Goal: Information Seeking & Learning: Learn about a topic

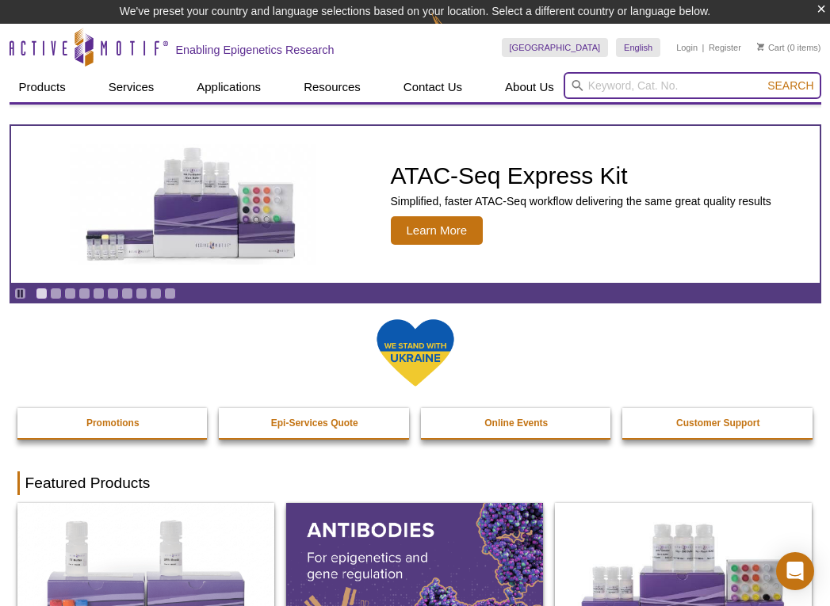
click at [717, 91] on input "search" at bounding box center [693, 85] width 258 height 27
paste input "39098"
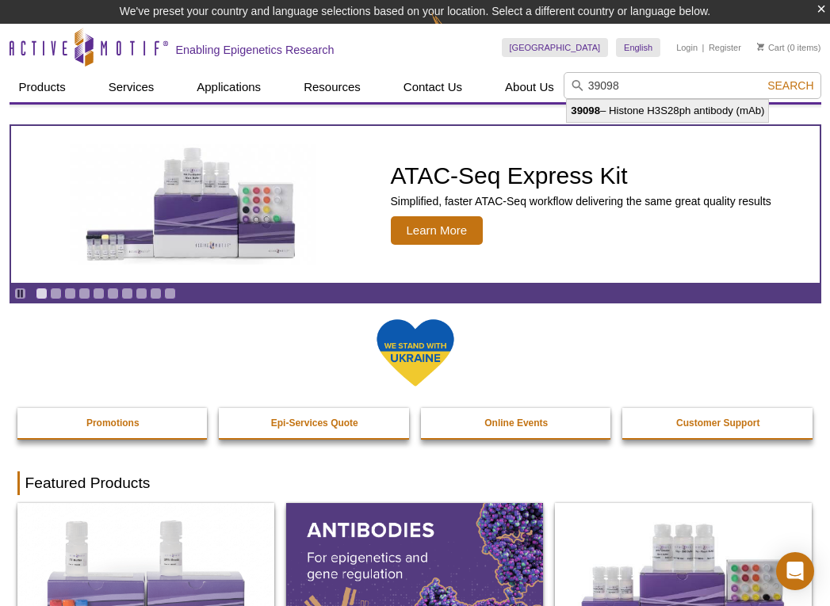
click at [656, 113] on li "39098 – Histone H3S28ph antibody (mAb)" at bounding box center [667, 111] width 201 height 22
type input "39098 – Histone H3S28ph antibody (mAb)"
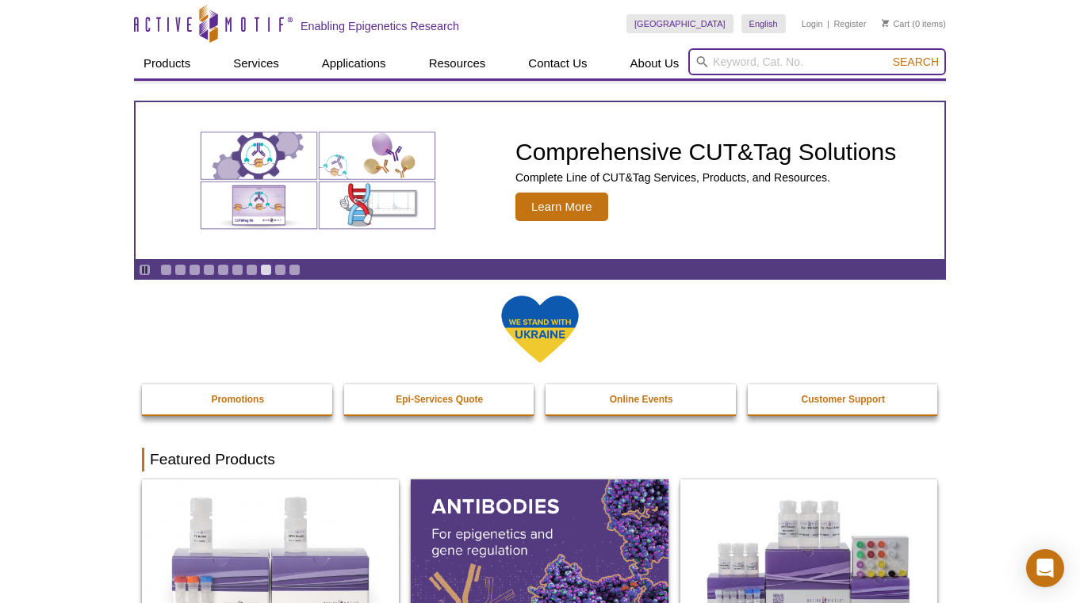
click at [804, 48] on input "search" at bounding box center [817, 61] width 258 height 27
paste input "53025"
type input "53025"
click at [888, 55] on button "Search" at bounding box center [915, 62] width 55 height 14
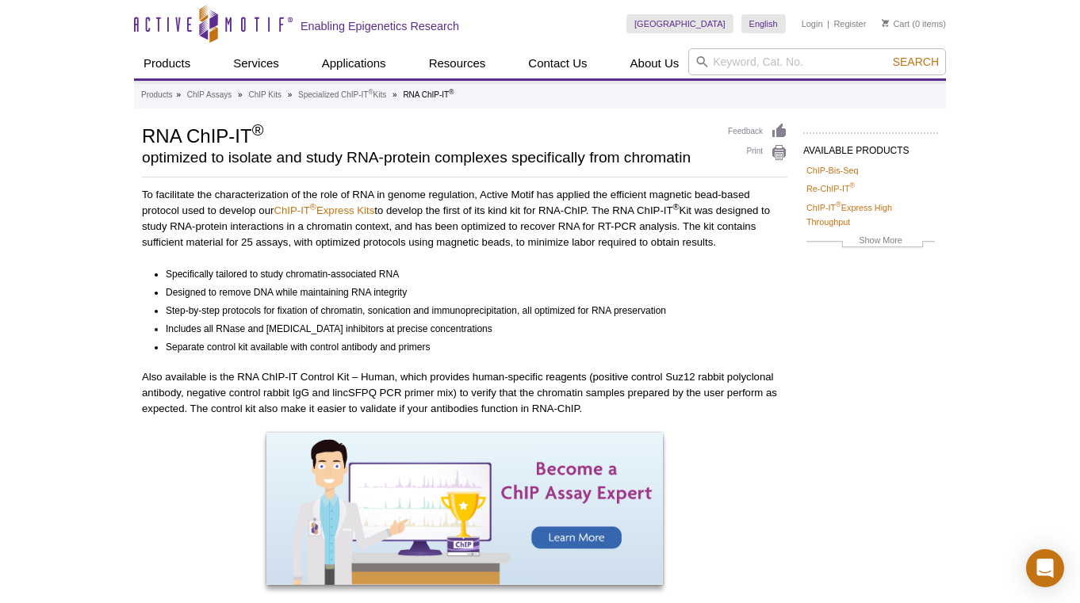
scroll to position [1, 0]
click at [796, 59] on input "search" at bounding box center [817, 61] width 258 height 27
paste input "53100"
type input "53100"
click at [888, 54] on button "Search" at bounding box center [915, 61] width 55 height 14
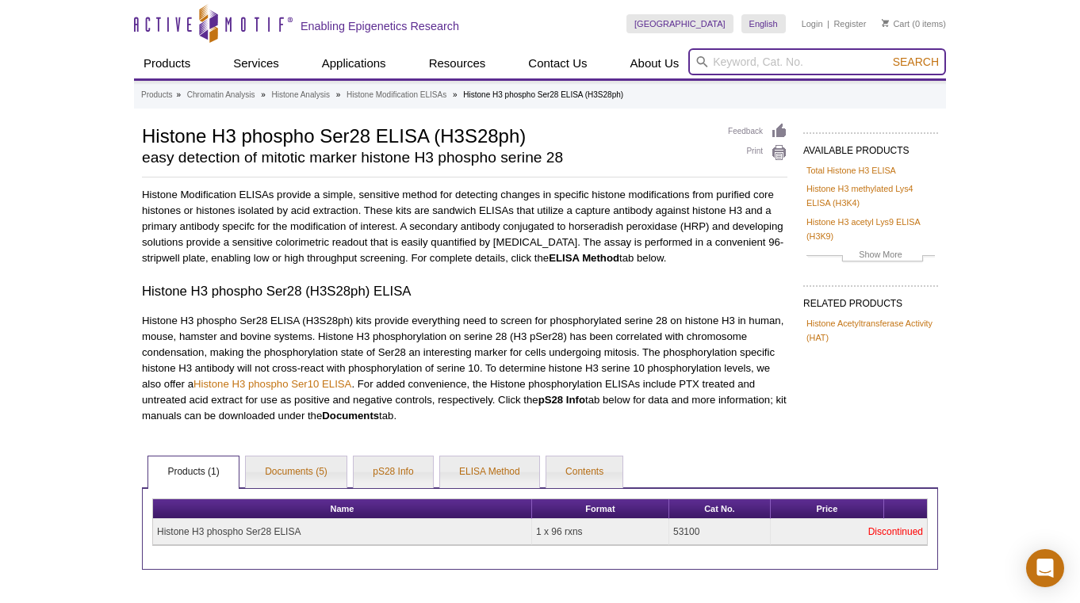
click at [764, 66] on input "search" at bounding box center [817, 61] width 258 height 27
paste input "53111"
type input "53111"
click at [888, 55] on button "Search" at bounding box center [915, 62] width 55 height 14
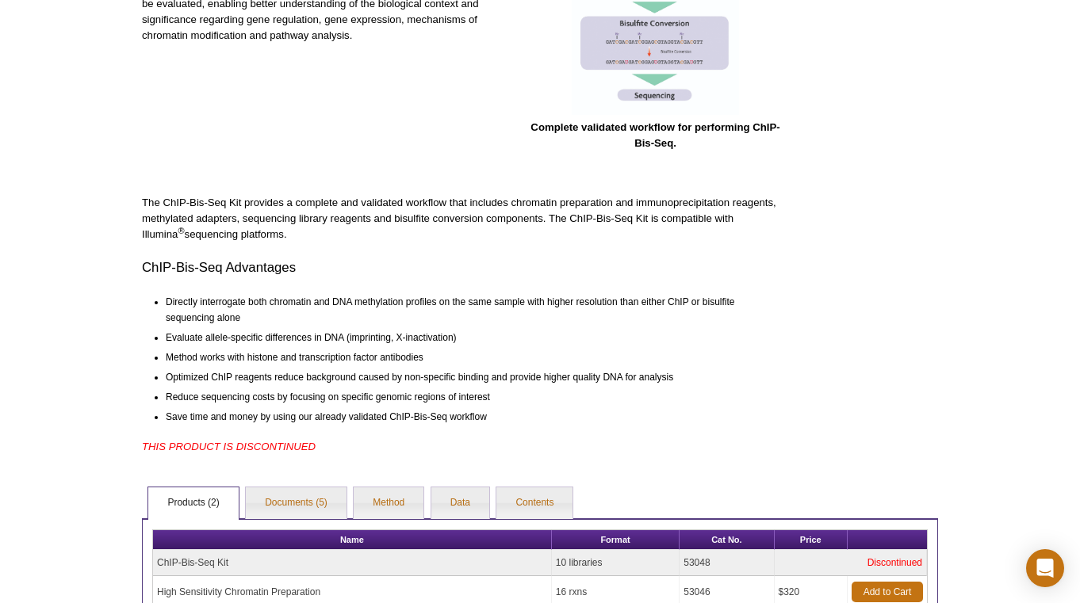
scroll to position [474, 0]
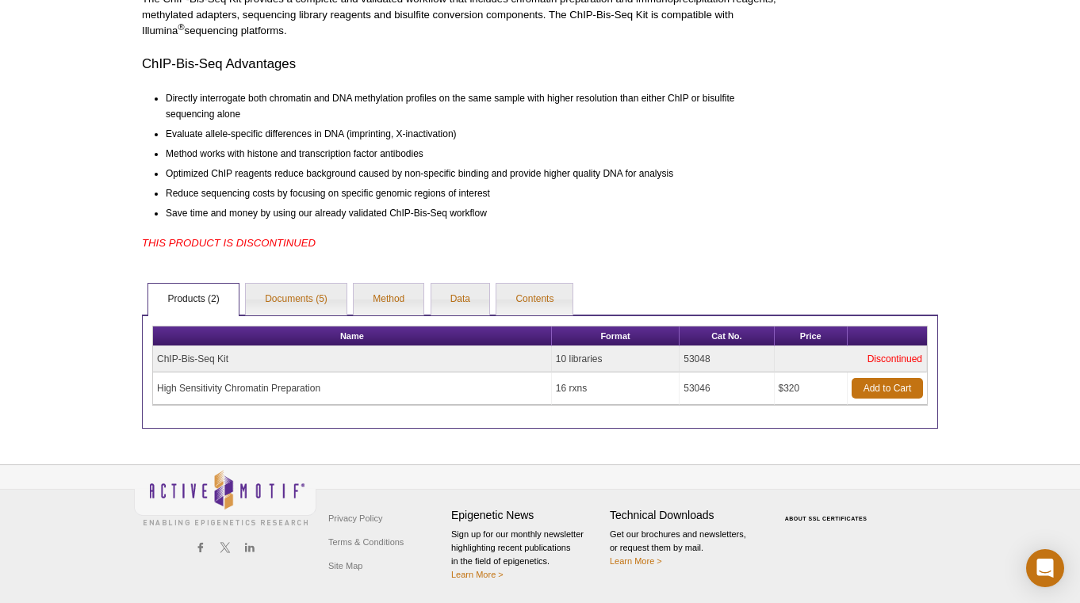
click at [293, 316] on div "Name Format Cat No. Price ChIP-Bis-Seq Kit 10 libraries 53048 Discontinued High…" at bounding box center [540, 372] width 796 height 115
click at [292, 311] on link "Documents (5)" at bounding box center [296, 300] width 101 height 32
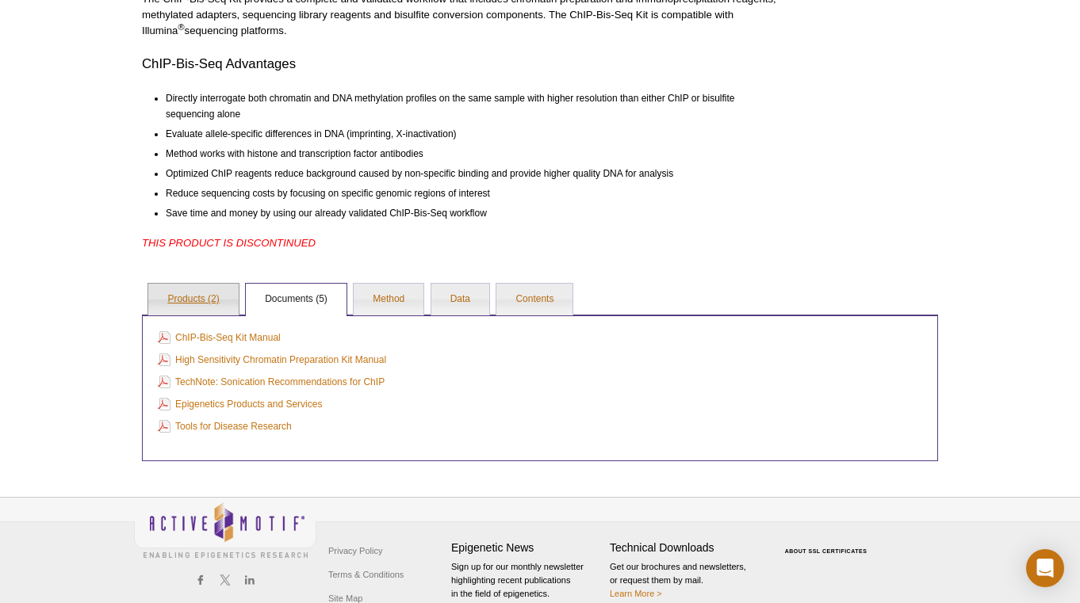
click at [187, 312] on link "Products (2)" at bounding box center [193, 300] width 90 height 32
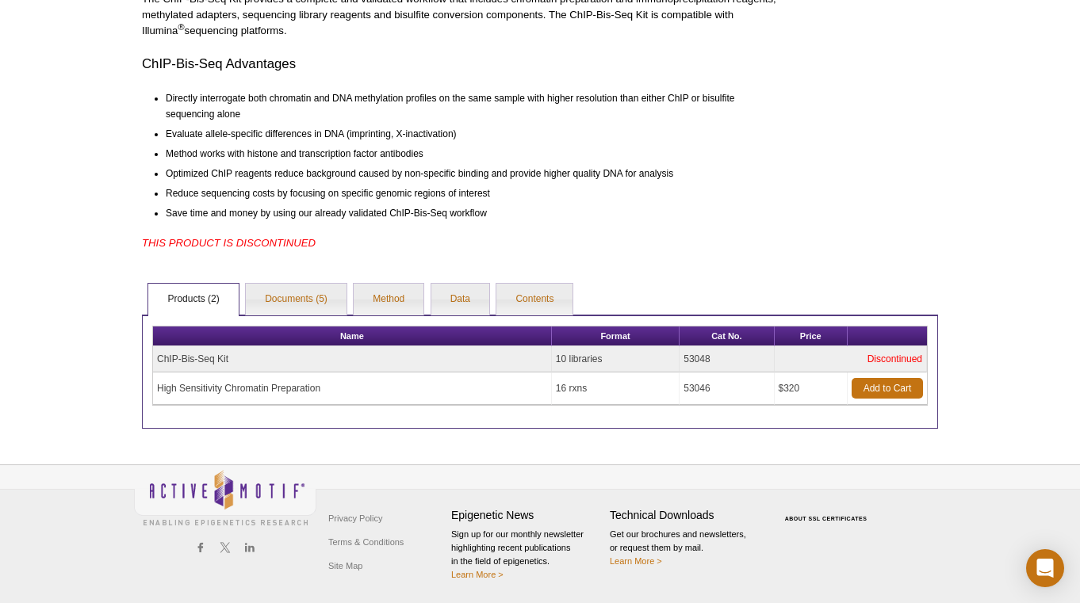
click at [51, 334] on div "Active Motif Logo Enabling Epigenetics Research 0 Search Skip to content Active…" at bounding box center [540, 64] width 1080 height 1077
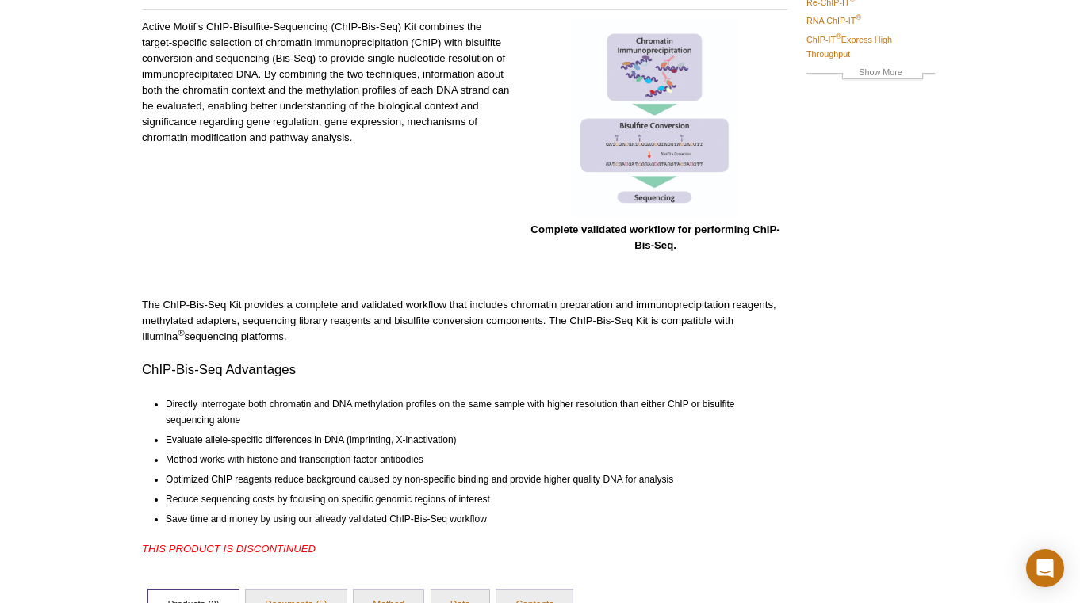
scroll to position [0, 0]
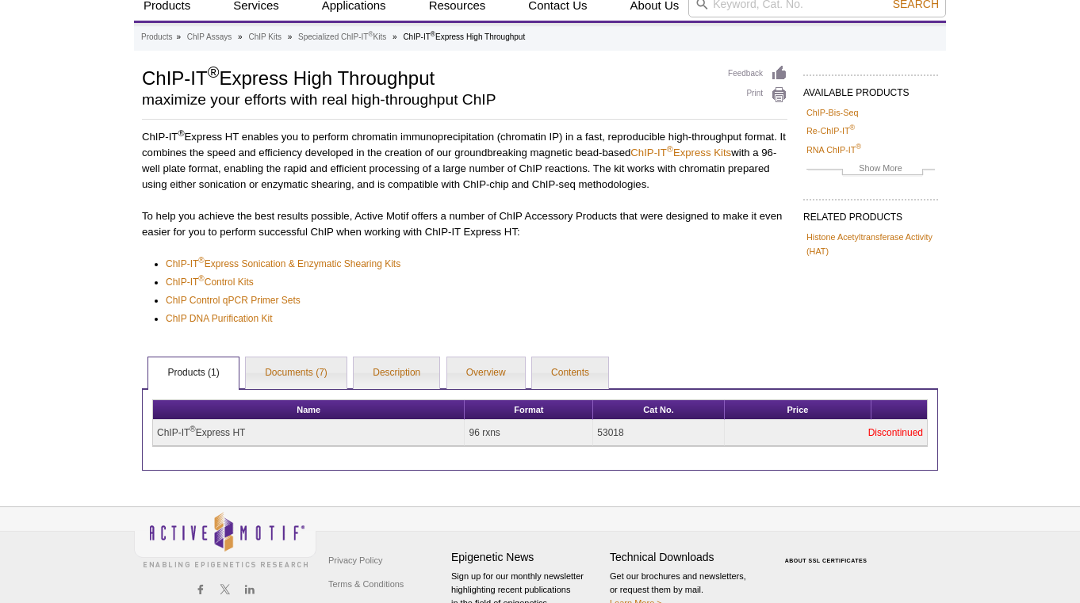
scroll to position [59, 0]
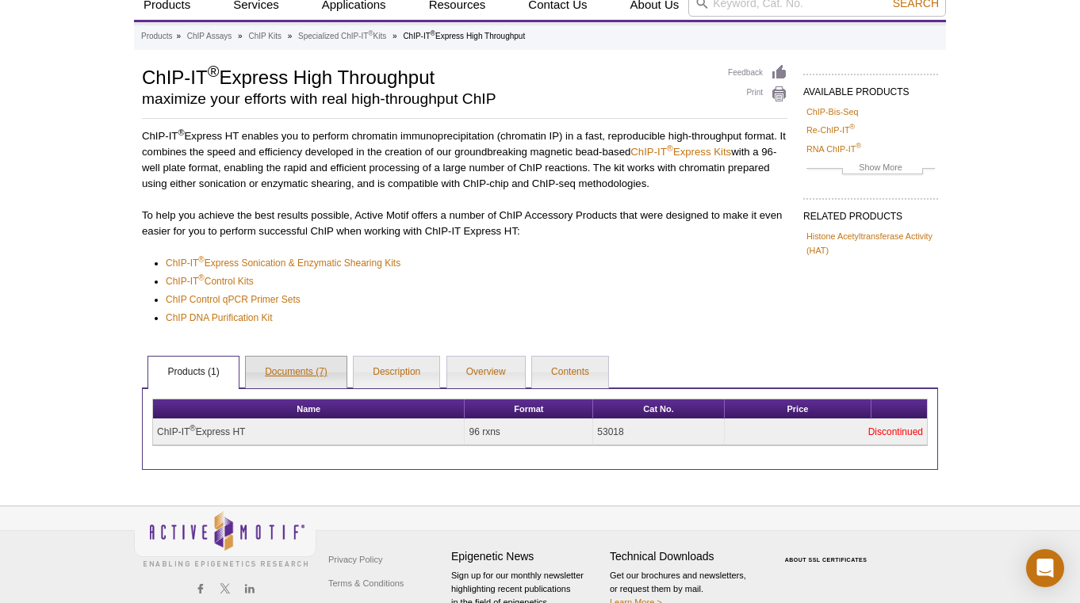
click at [274, 385] on link "Documents (7)" at bounding box center [296, 373] width 101 height 32
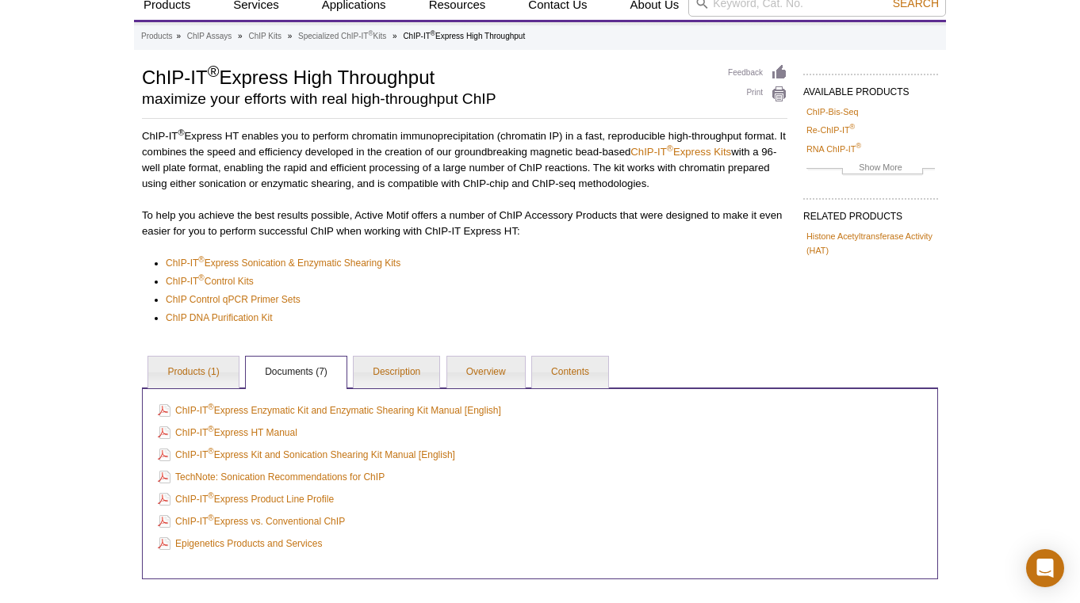
click at [101, 223] on div "Active Motif Logo Enabling Epigenetics Research 0 Search Skip to content Active…" at bounding box center [540, 347] width 1080 height 813
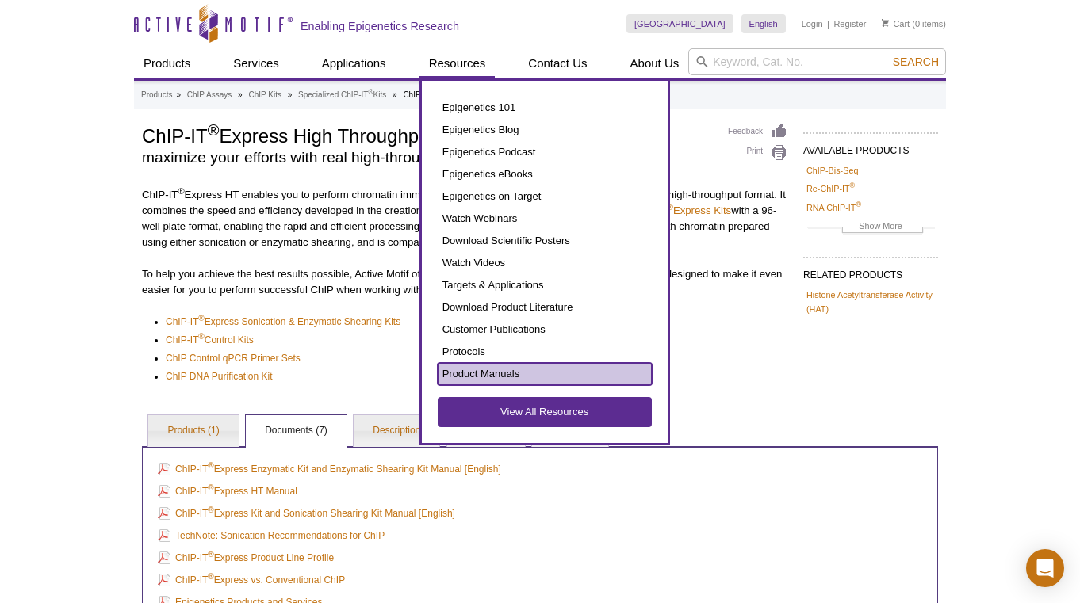
click at [526, 374] on link "Product Manuals" at bounding box center [545, 374] width 214 height 22
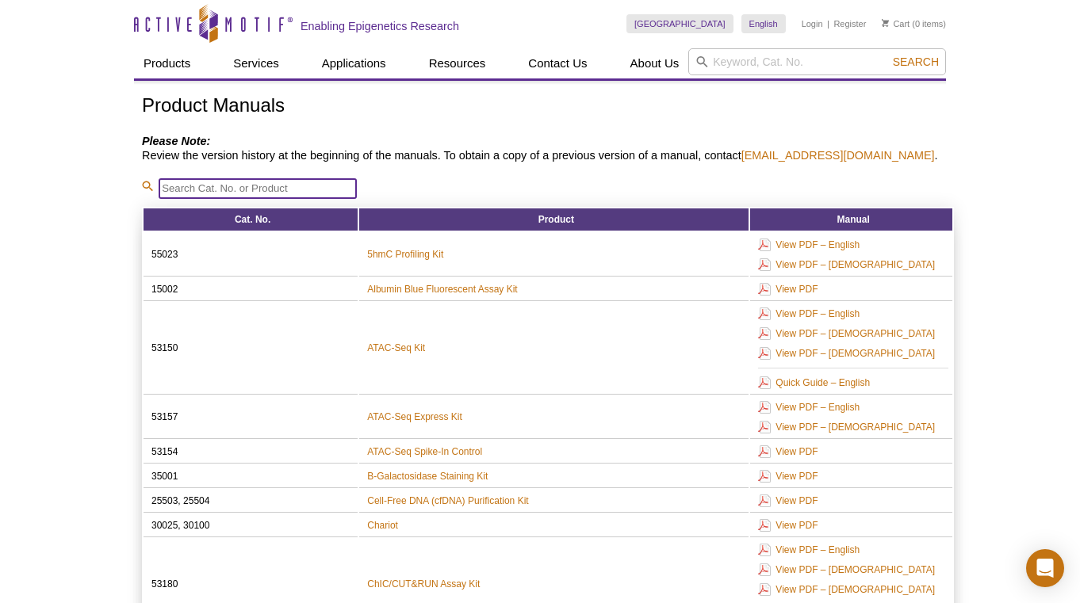
click at [300, 189] on input "search" at bounding box center [258, 188] width 198 height 21
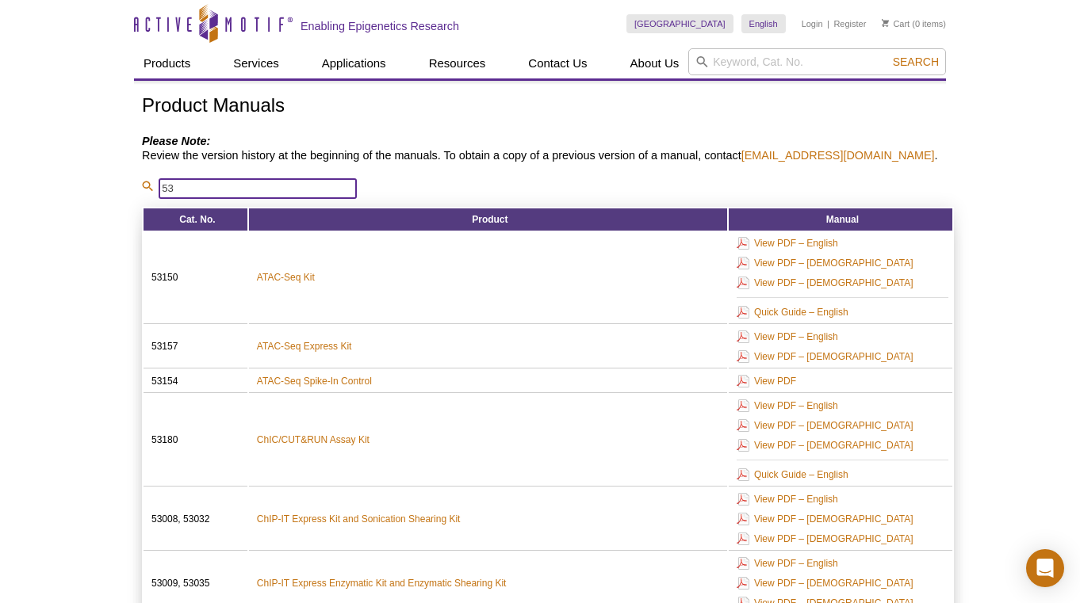
type input "5"
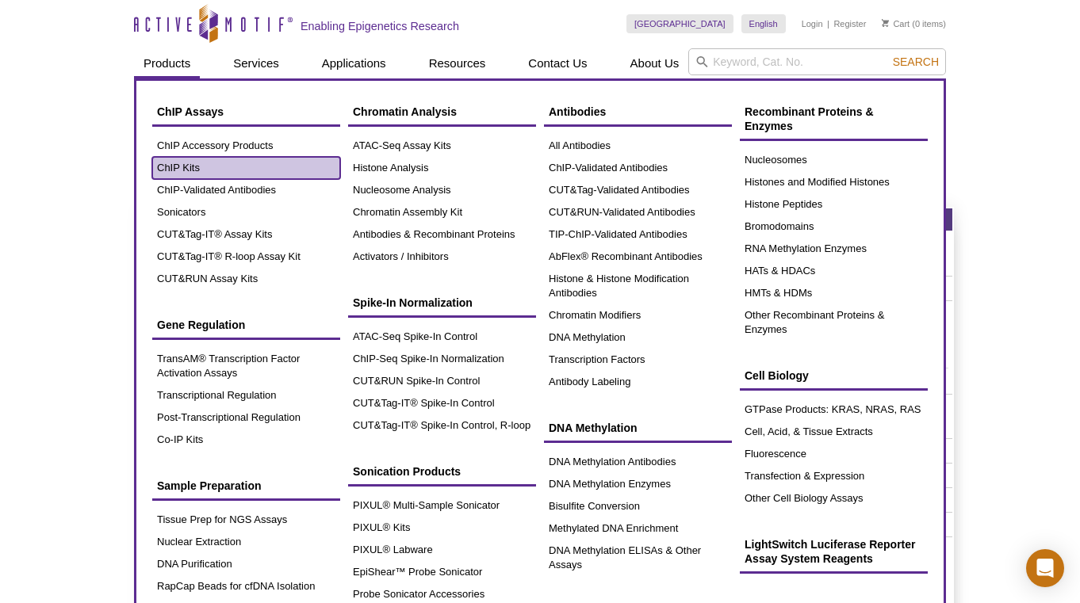
click at [183, 160] on link "ChIP Kits" at bounding box center [246, 168] width 188 height 22
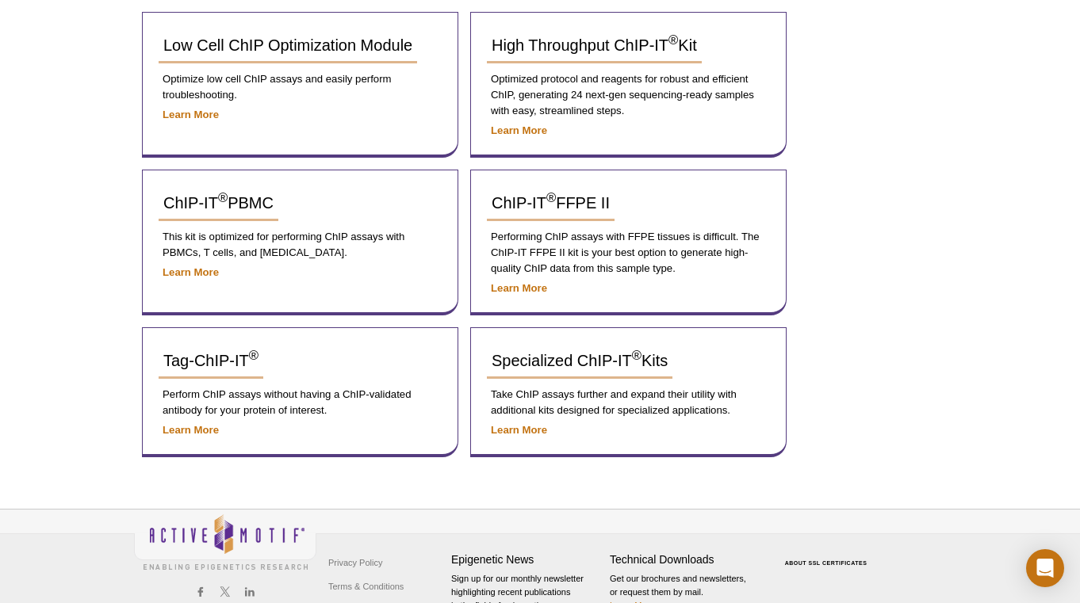
scroll to position [702, 0]
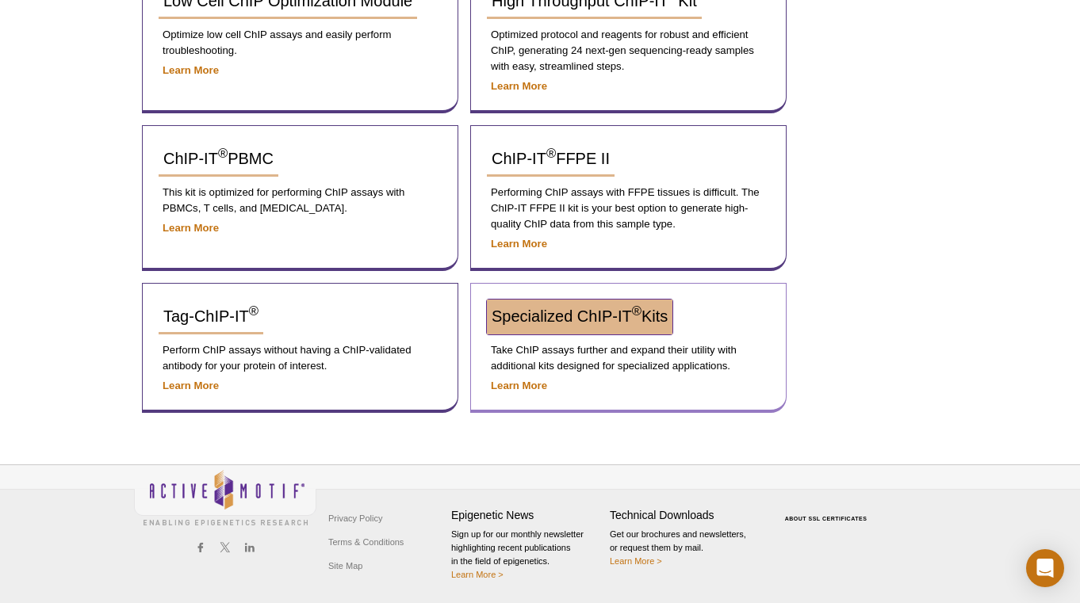
click at [542, 305] on link "Specialized ChIP-IT ® Kits" at bounding box center [580, 317] width 186 height 35
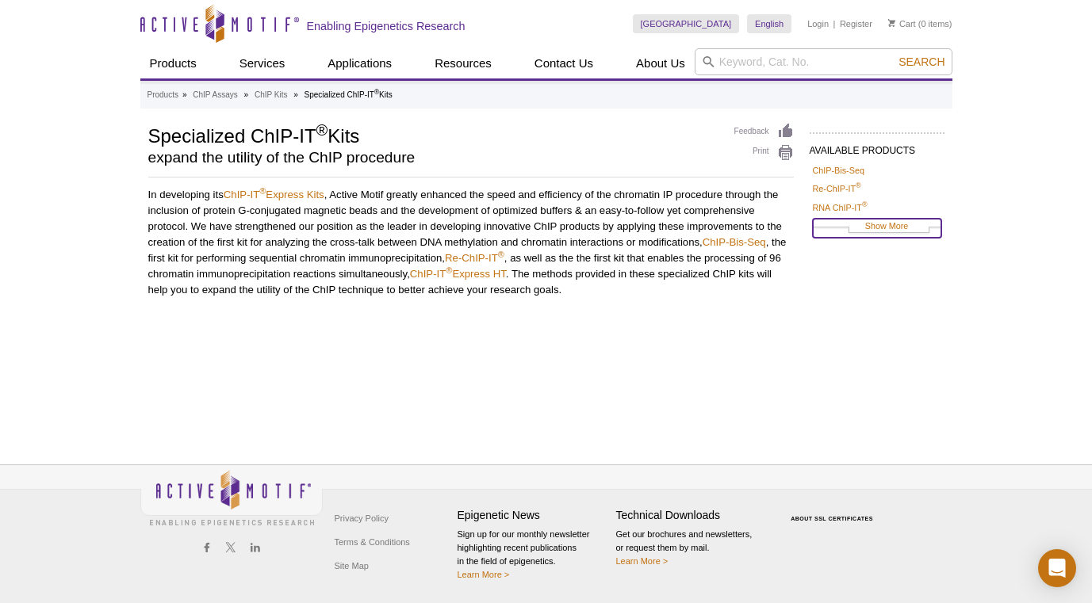
click at [880, 229] on link "Show More" at bounding box center [877, 228] width 128 height 18
click at [844, 189] on link "Re-ChIP-IT ®" at bounding box center [837, 189] width 48 height 14
click at [840, 206] on link "RNA ChIP-IT ®" at bounding box center [840, 208] width 55 height 14
click at [836, 224] on link "ChIP-IT ® Express High Throughput" at bounding box center [877, 233] width 128 height 29
click at [847, 262] on link "ChIP-IT ® Express Shearing Kits" at bounding box center [872, 259] width 119 height 14
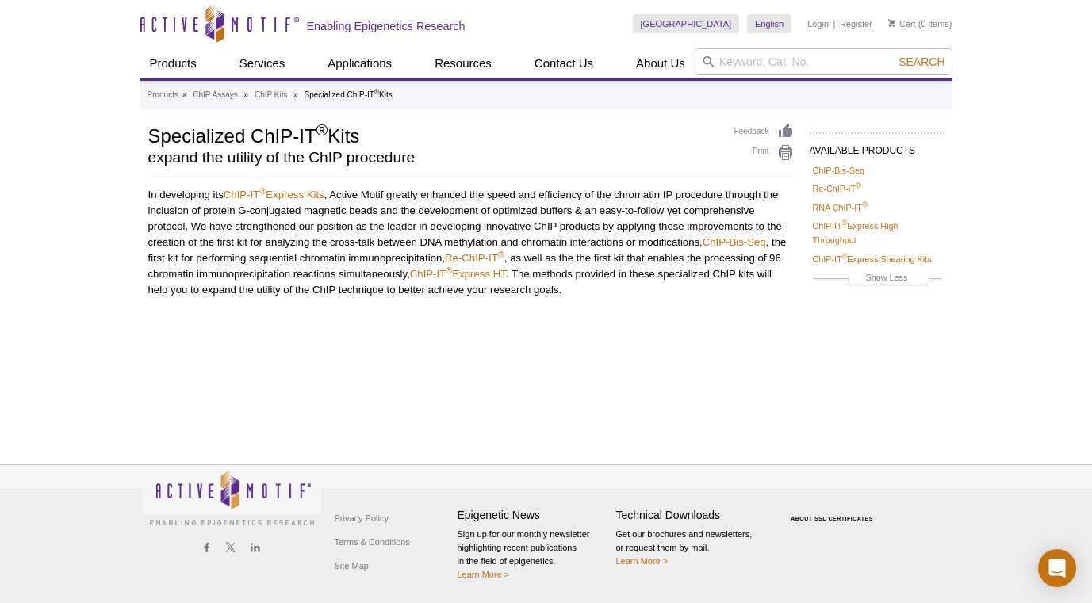
click at [340, 233] on p "In developing its ChIP-IT ® Express Kits , Active Motif greatly enhanced the sp…" at bounding box center [470, 242] width 645 height 111
click at [634, 304] on div "AVAILABLE PRODUCTS ChIP-Bis-Seq Re-ChIP-IT ® RNA ChIP-IT ® ChIP-IT ® Express Hi…" at bounding box center [546, 227] width 812 height 208
drag, startPoint x: 703, startPoint y: 242, endPoint x: 767, endPoint y: 239, distance: 63.5
click at [767, 239] on p "In developing its ChIP-IT ® Express Kits , Active Motif greatly enhanced the sp…" at bounding box center [470, 242] width 645 height 111
copy p "ChIP-Bis-Seq"
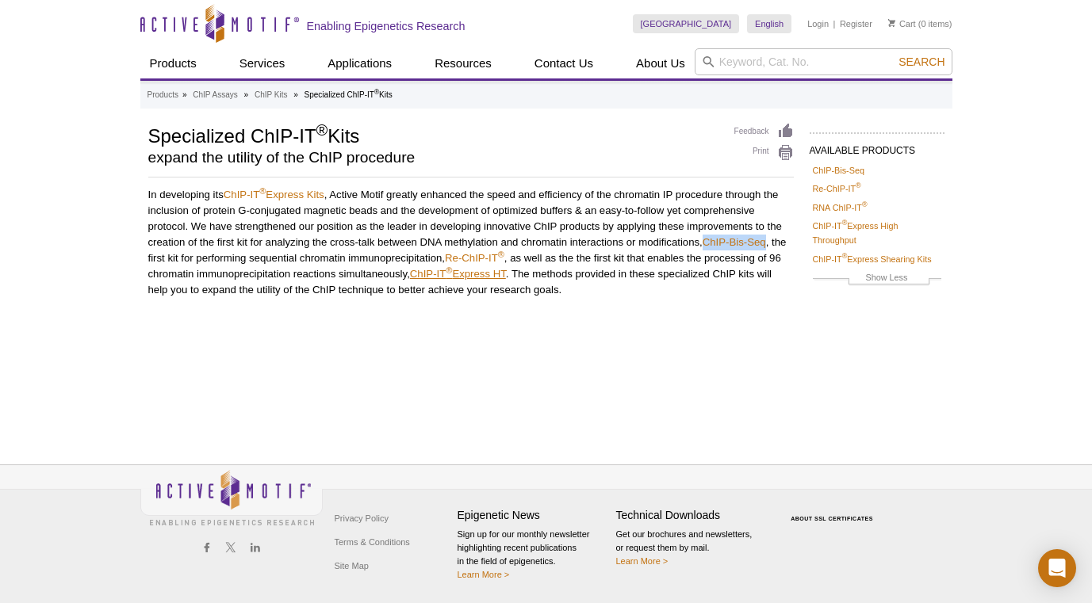
drag, startPoint x: 410, startPoint y: 274, endPoint x: 511, endPoint y: 270, distance: 101.5
click at [511, 270] on p "In developing its ChIP-IT ® Express Kits , Active Motif greatly enhanced the sp…" at bounding box center [470, 242] width 645 height 111
copy p "ChIP-IT ® Express HT"
click at [228, 314] on div "AVAILABLE PRODUCTS ChIP-Bis-Seq Re-ChIP-IT ® RNA ChIP-IT ® ChIP-IT ® Express Hi…" at bounding box center [546, 227] width 812 height 208
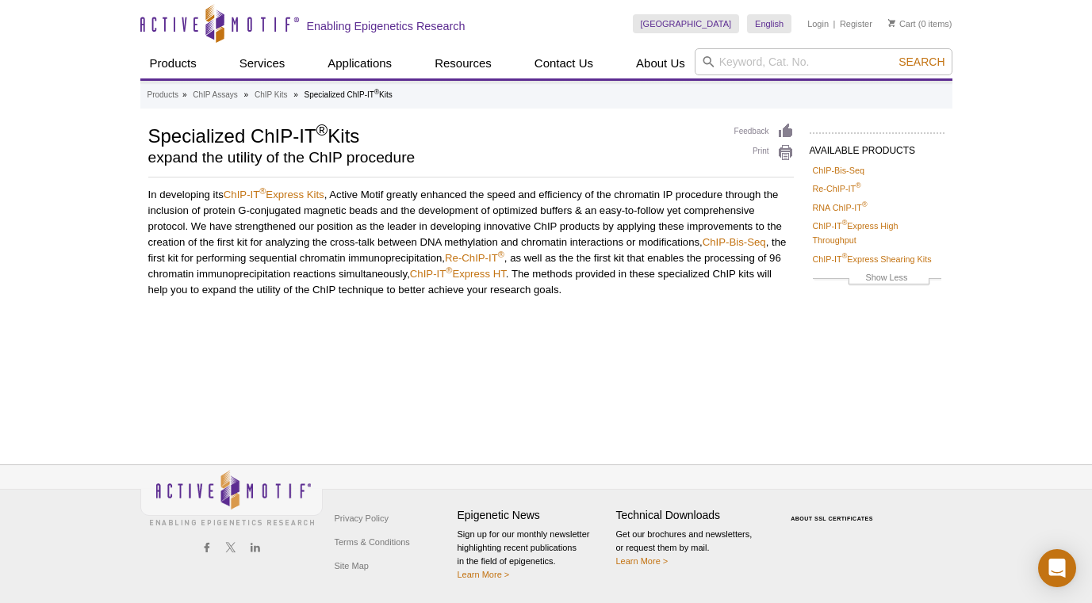
click at [1077, 595] on div "Privacy Policy Terms & Conditions Site Map Epigenetic News Sign up for our mont…" at bounding box center [546, 534] width 1092 height 139
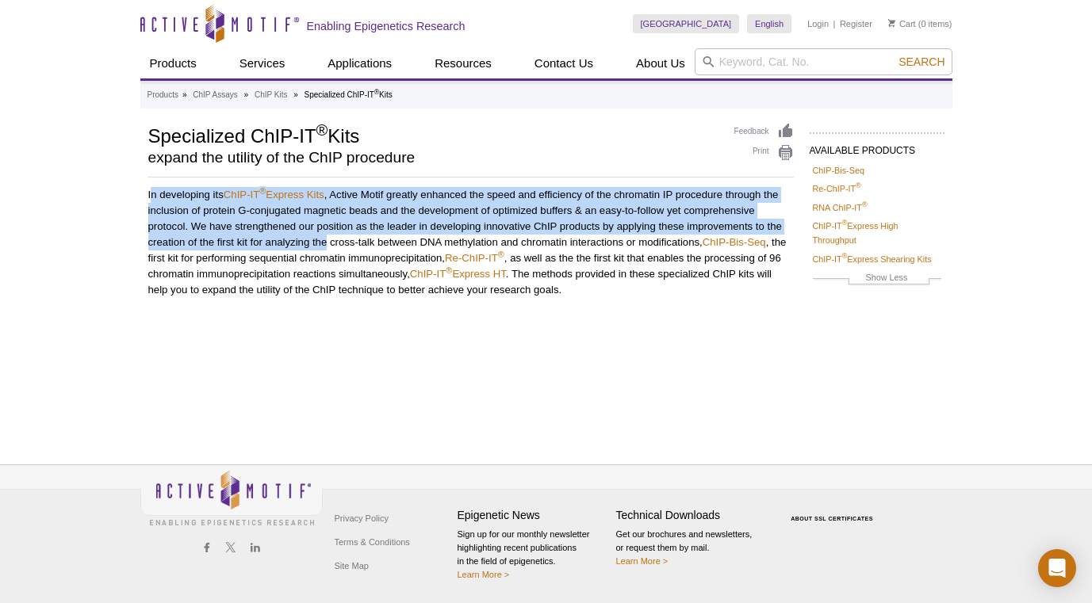
drag, startPoint x: 150, startPoint y: 197, endPoint x: 330, endPoint y: 235, distance: 184.1
click at [330, 235] on p "In developing its ChIP-IT ® Express Kits , Active Motif greatly enhanced the sp…" at bounding box center [470, 242] width 645 height 111
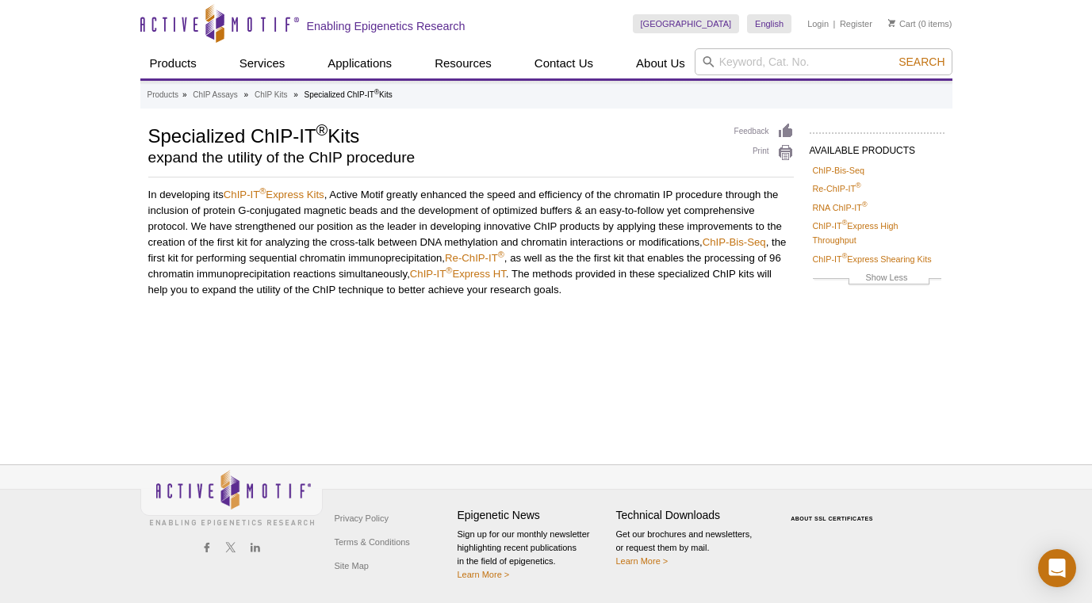
click at [631, 294] on p "In developing its ChIP-IT ® Express Kits , Active Motif greatly enhanced the sp…" at bounding box center [470, 242] width 645 height 111
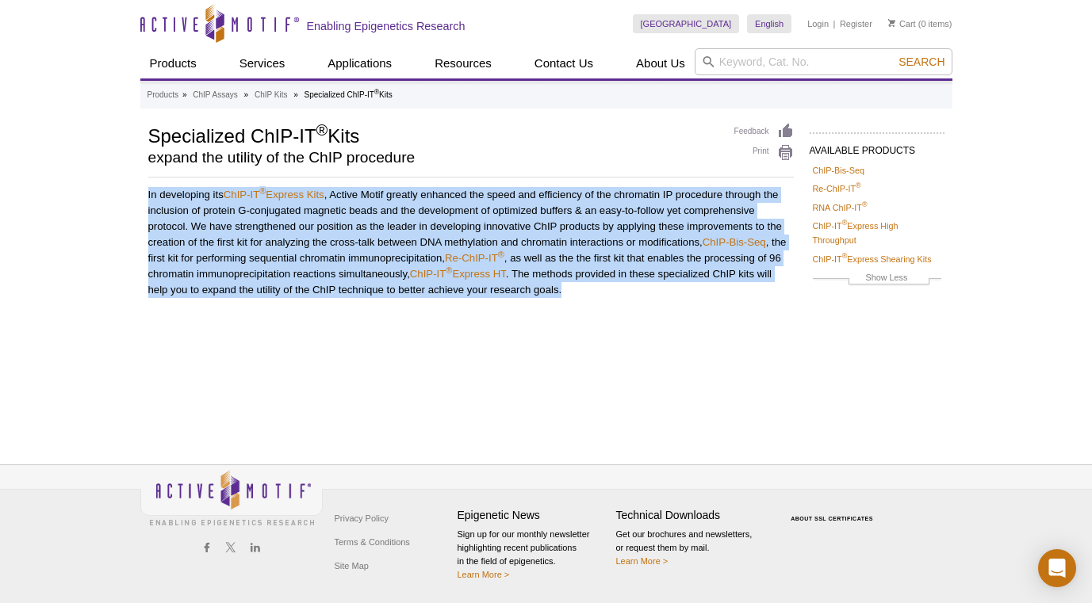
drag, startPoint x: 631, startPoint y: 294, endPoint x: 145, endPoint y: 197, distance: 495.5
click at [145, 197] on div "AVAILABLE PRODUCTS ChIP-Bis-Seq Re-ChIP-IT ® RNA ChIP-IT ® ChIP-IT ® Express Hi…" at bounding box center [546, 227] width 812 height 208
copy div "In developing its ChIP-IT ® Express Kits , Active Motif greatly enhanced the sp…"
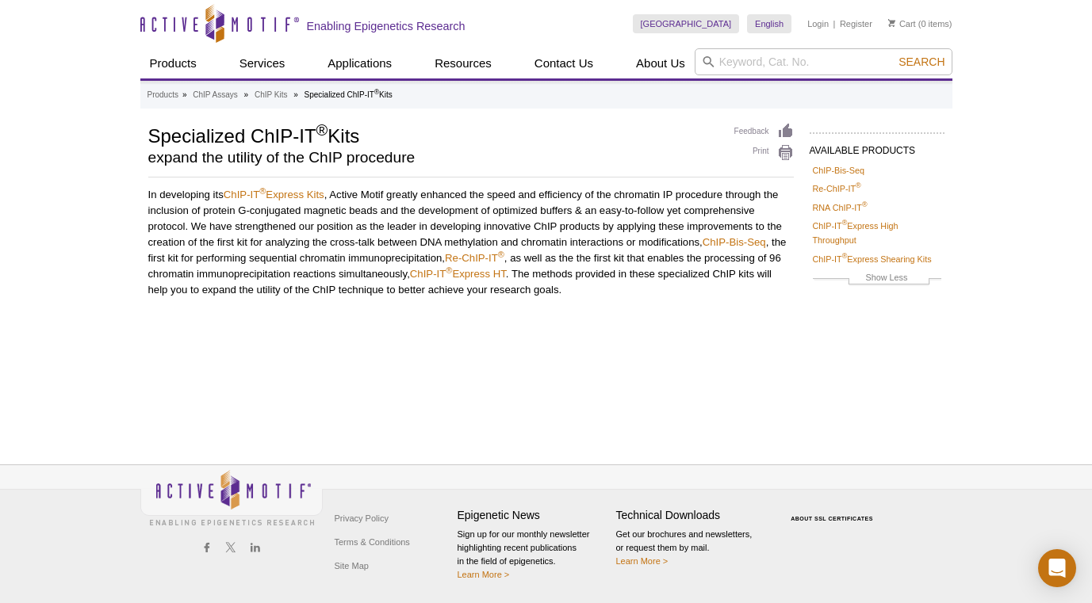
click at [385, 407] on div "Products » ChIP Assays » ChIP Kits » Specialized ChIP-IT ® Kits AVAILABLE PRODU…" at bounding box center [546, 255] width 812 height 348
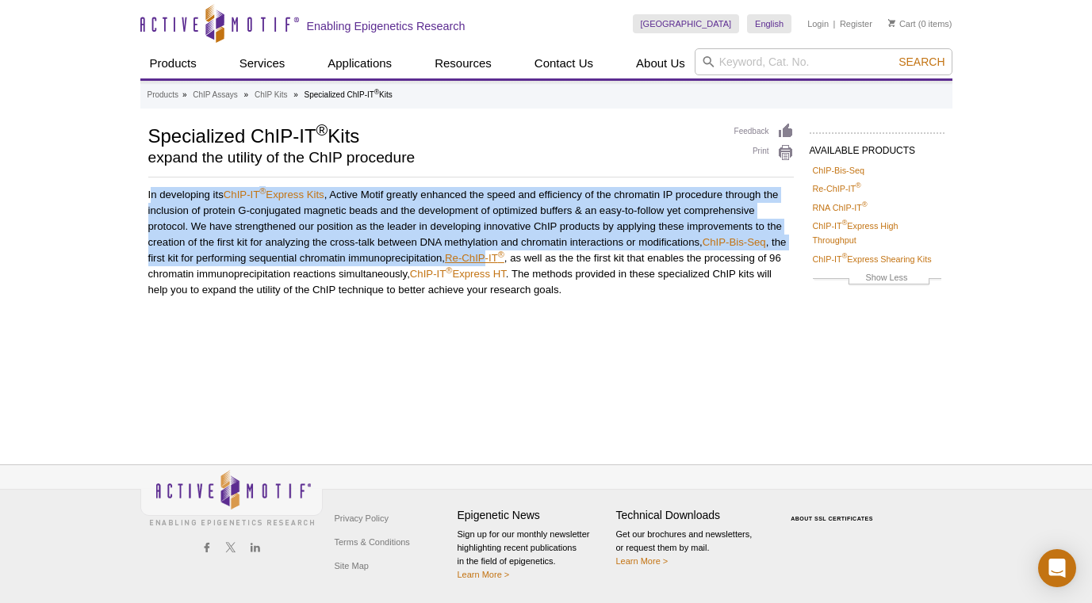
drag, startPoint x: 149, startPoint y: 199, endPoint x: 488, endPoint y: 261, distance: 344.9
click at [488, 261] on p "In developing its ChIP-IT ® Express Kits , Active Motif greatly enhanced the sp…" at bounding box center [470, 242] width 645 height 111
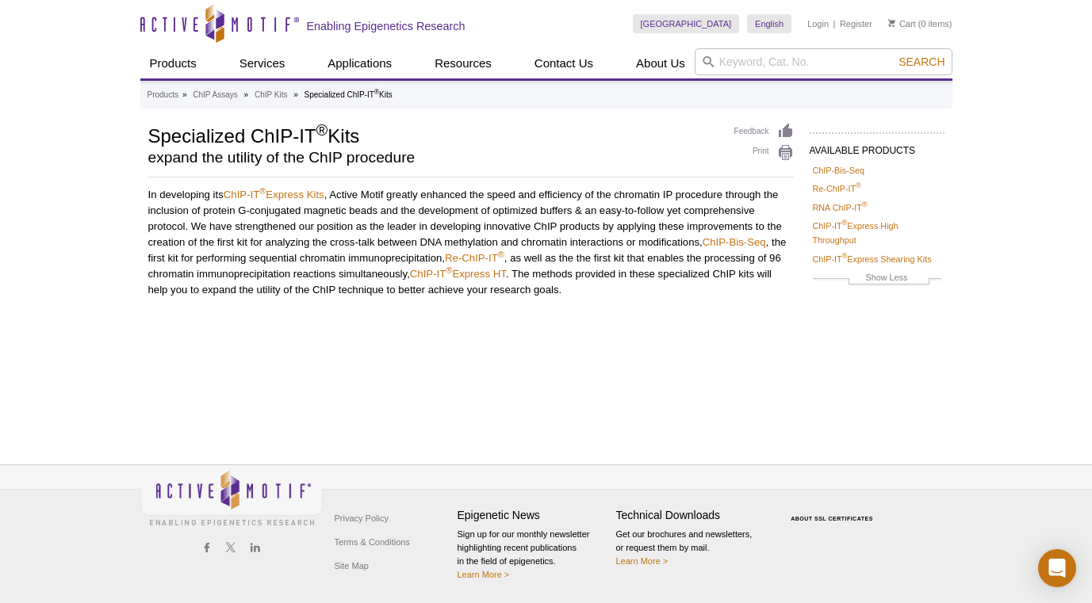
click at [586, 284] on p "In developing its ChIP-IT ® Express Kits , Active Motif greatly enhanced the sp…" at bounding box center [470, 242] width 645 height 111
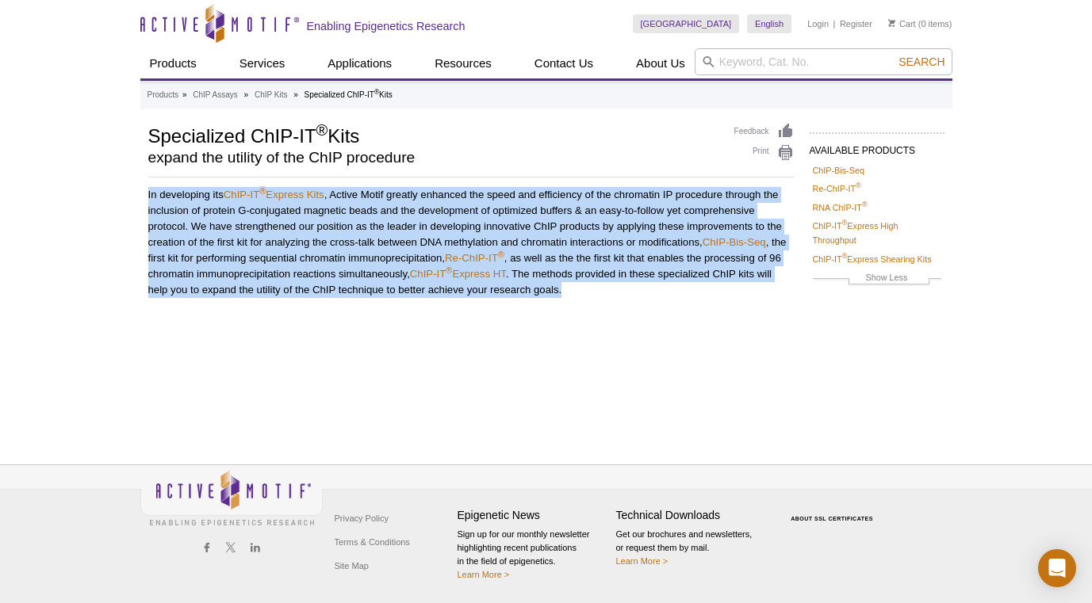
drag, startPoint x: 586, startPoint y: 284, endPoint x: 140, endPoint y: 197, distance: 454.8
click at [140, 197] on div "AVAILABLE PRODUCTS ChIP-Bis-Seq Re-ChIP-IT ® RNA ChIP-IT ® ChIP-IT ® Express Hi…" at bounding box center [546, 227] width 812 height 208
copy div "In developing its ChIP-IT ® Express Kits , Active Motif greatly enhanced the sp…"
click at [183, 301] on div "AVAILABLE PRODUCTS ChIP-Bis-Seq Re-ChIP-IT ® RNA ChIP-IT ® ChIP-IT ® Express Hi…" at bounding box center [546, 227] width 812 height 208
drag, startPoint x: 546, startPoint y: 291, endPoint x: 145, endPoint y: 189, distance: 414.0
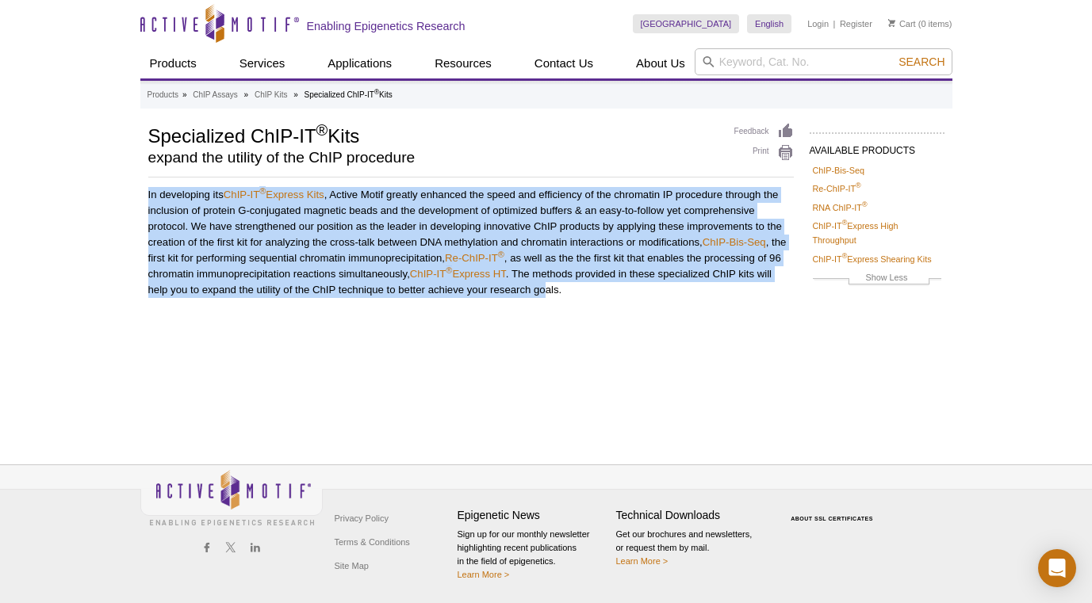
click at [145, 189] on div "AVAILABLE PRODUCTS ChIP-Bis-Seq Re-ChIP-IT ® RNA ChIP-IT ® ChIP-IT ® Express Hi…" at bounding box center [546, 227] width 812 height 208
copy p "In developing its ChIP-IT ® Express Kits , Active Motif greatly enhanced the sp…"
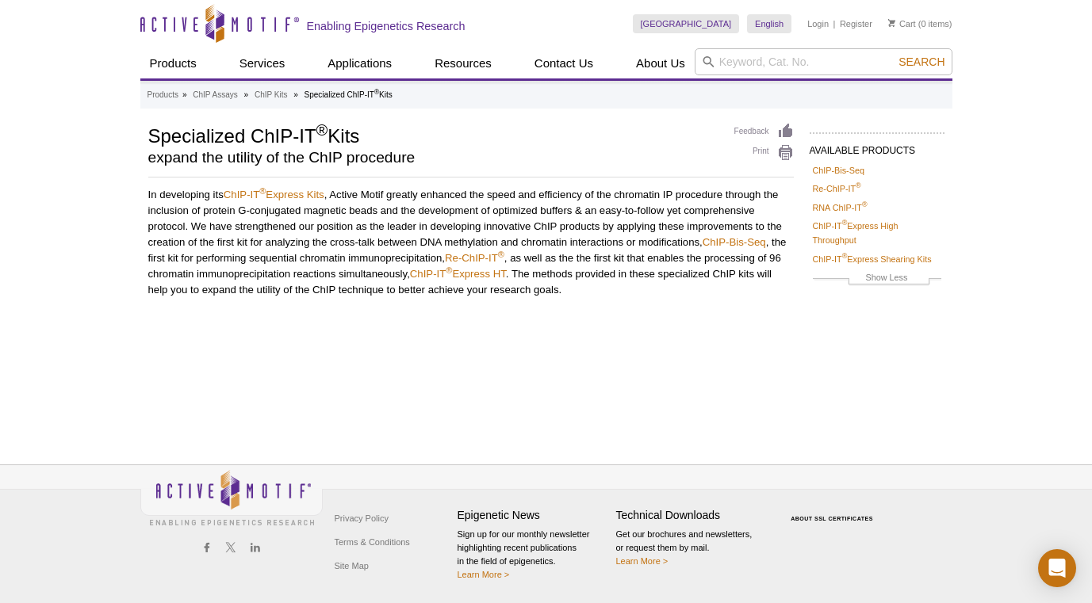
click at [297, 421] on div "Products » ChIP Assays » ChIP Kits » Specialized ChIP-IT ® Kits AVAILABLE PRODU…" at bounding box center [546, 255] width 812 height 348
click at [38, 90] on div "Active Motif Logo Enabling Epigenetics Research 0 Search Skip to content Active…" at bounding box center [546, 301] width 1092 height 603
click at [891, 279] on link "Show Less" at bounding box center [877, 279] width 128 height 18
click at [886, 231] on link "Show More" at bounding box center [877, 228] width 128 height 18
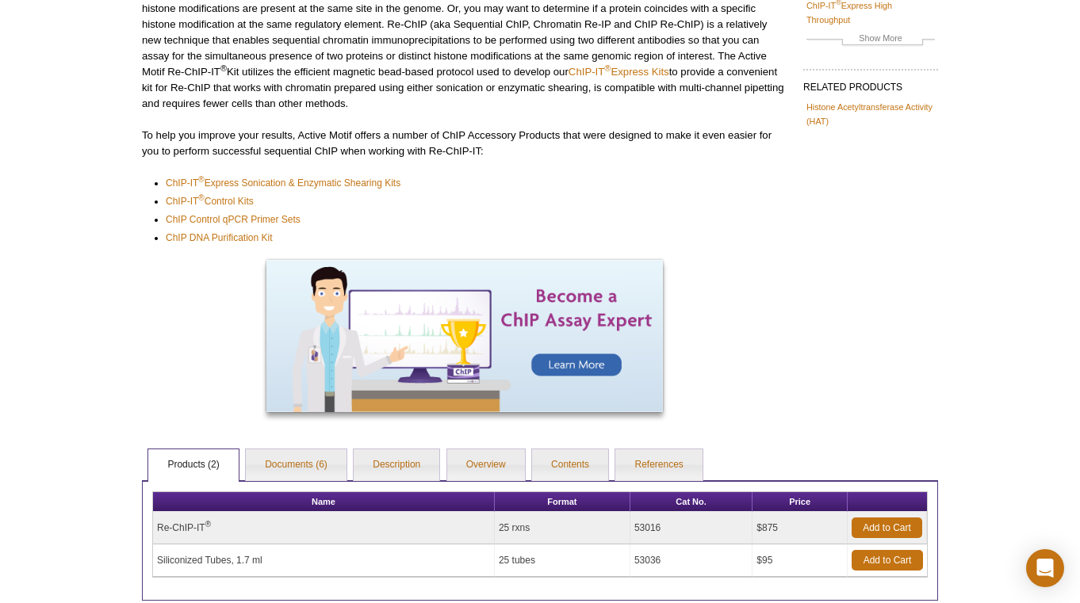
scroll to position [249, 0]
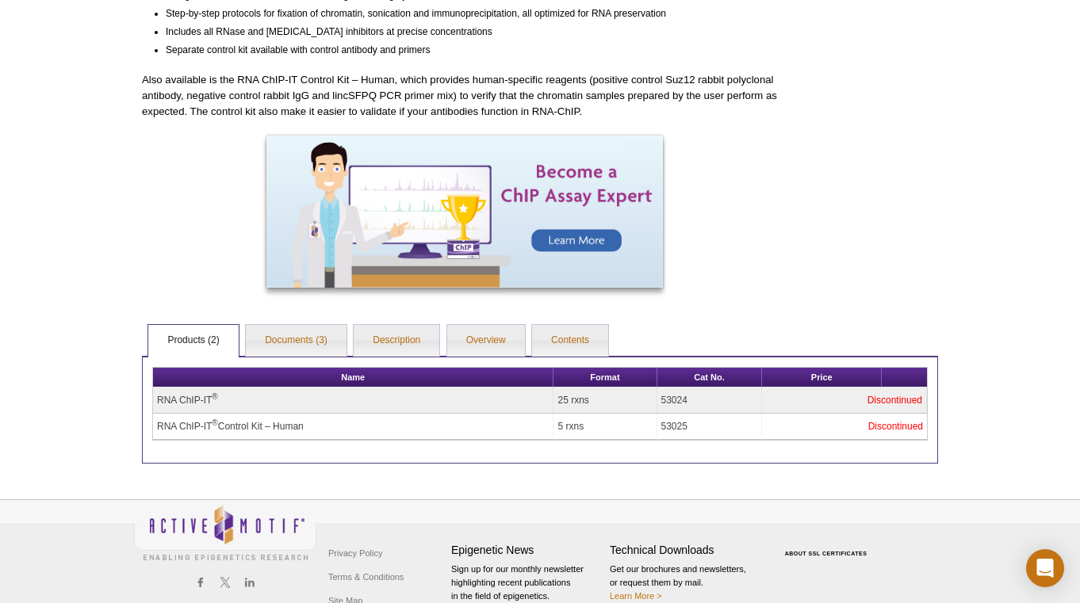
scroll to position [332, 0]
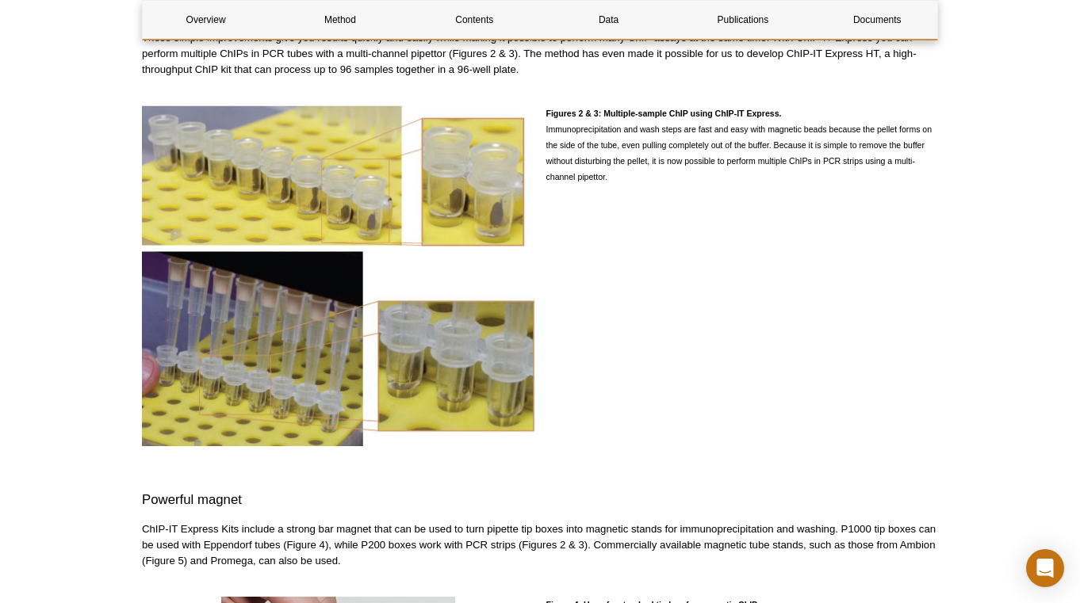
scroll to position [1667, 0]
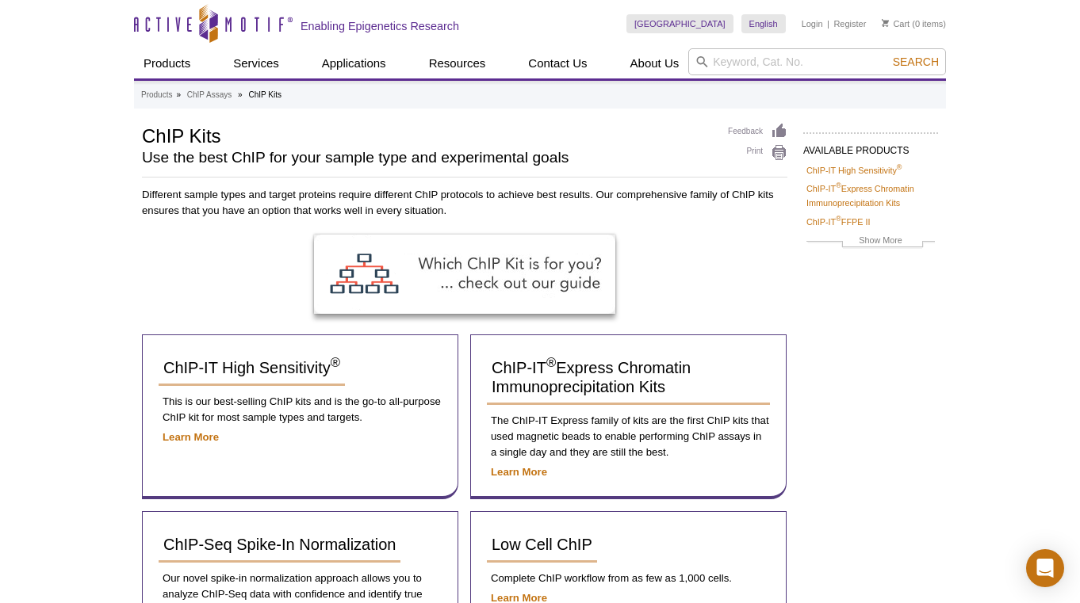
scroll to position [702, 0]
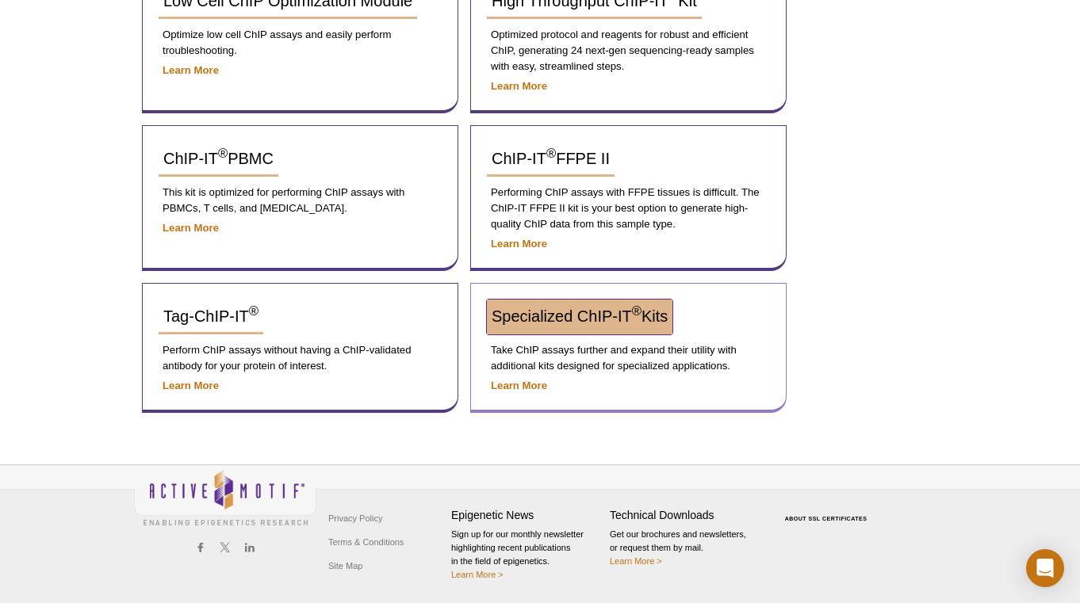
click at [561, 317] on span "Specialized ChIP-IT ® Kits" at bounding box center [580, 316] width 176 height 17
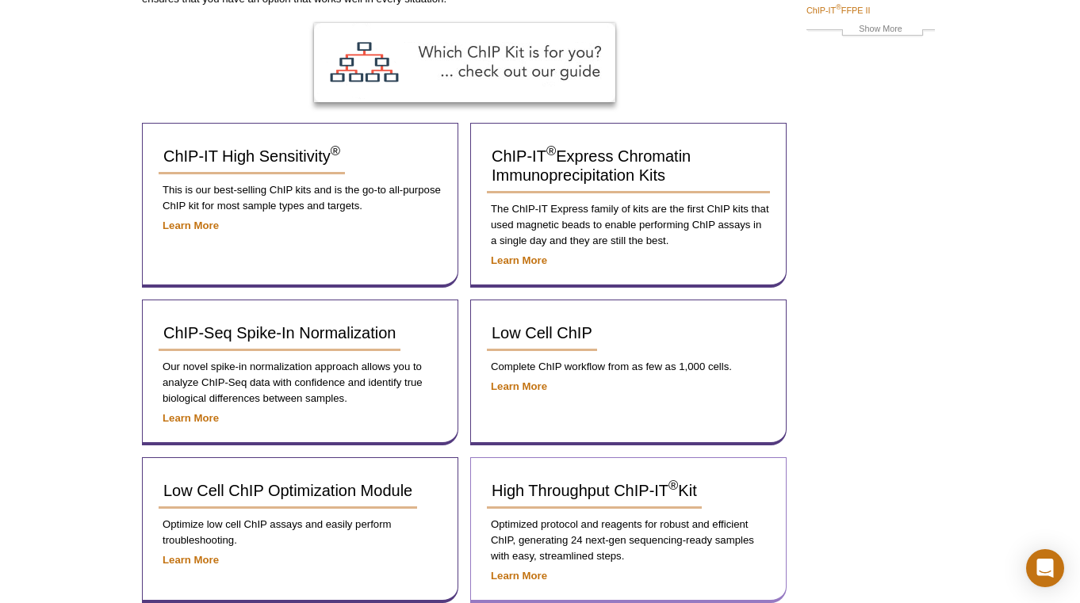
scroll to position [0, 0]
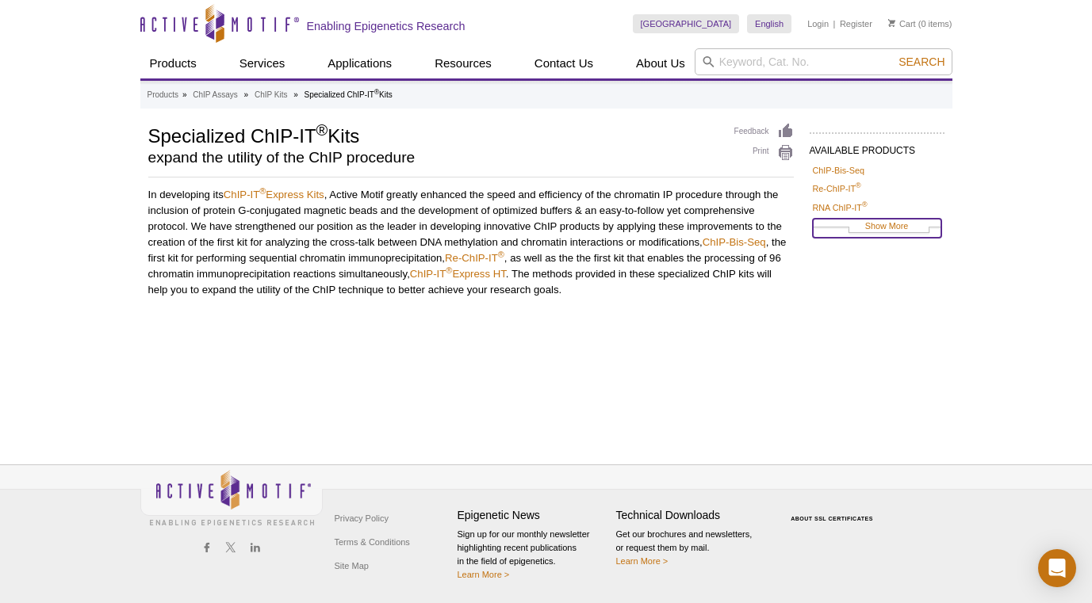
click at [874, 236] on link "Show More" at bounding box center [877, 228] width 128 height 18
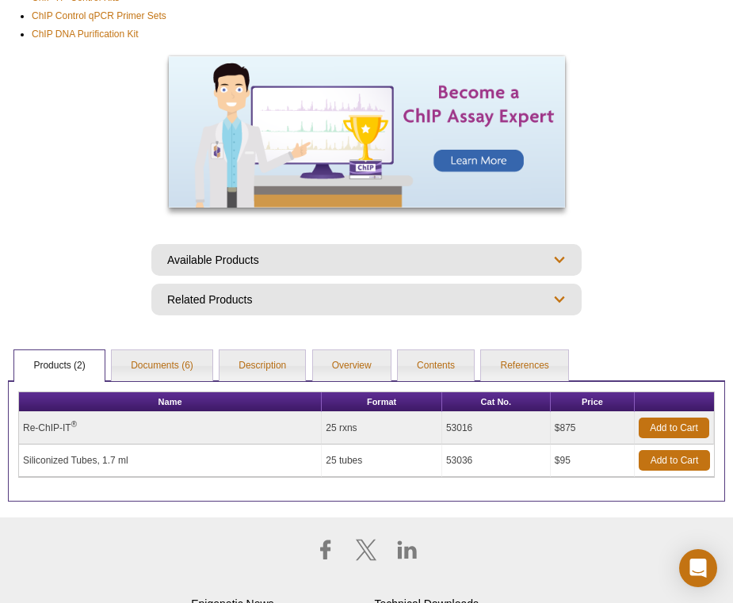
scroll to position [472, 0]
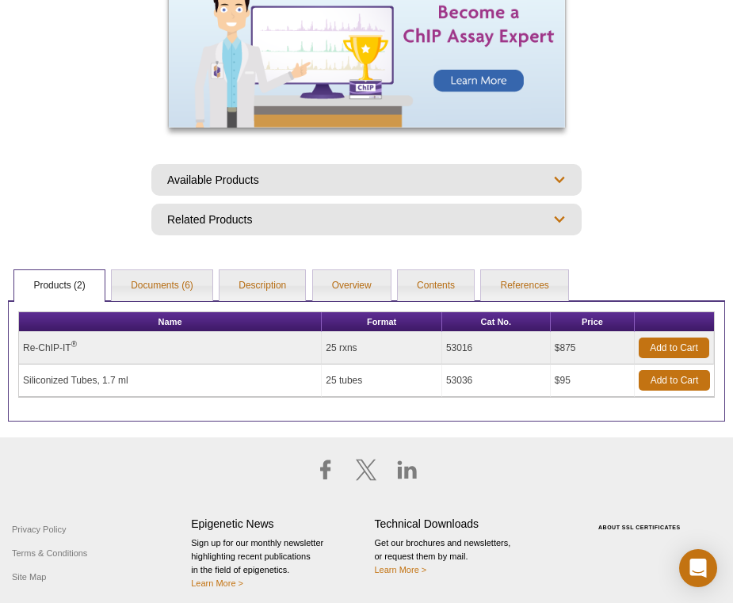
click at [446, 350] on td "53016" at bounding box center [496, 348] width 109 height 33
copy td "53016"
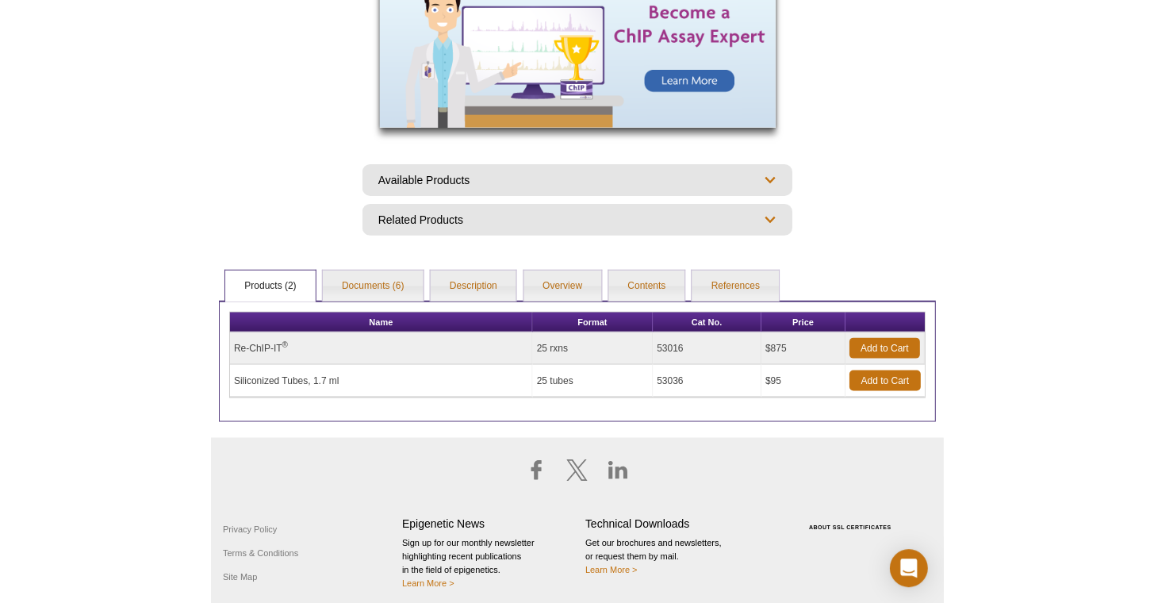
scroll to position [375, 0]
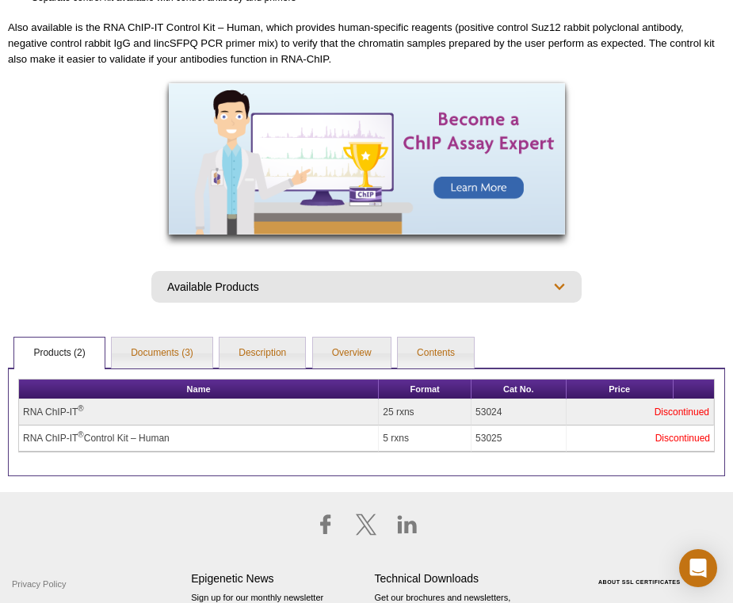
scroll to position [407, 0]
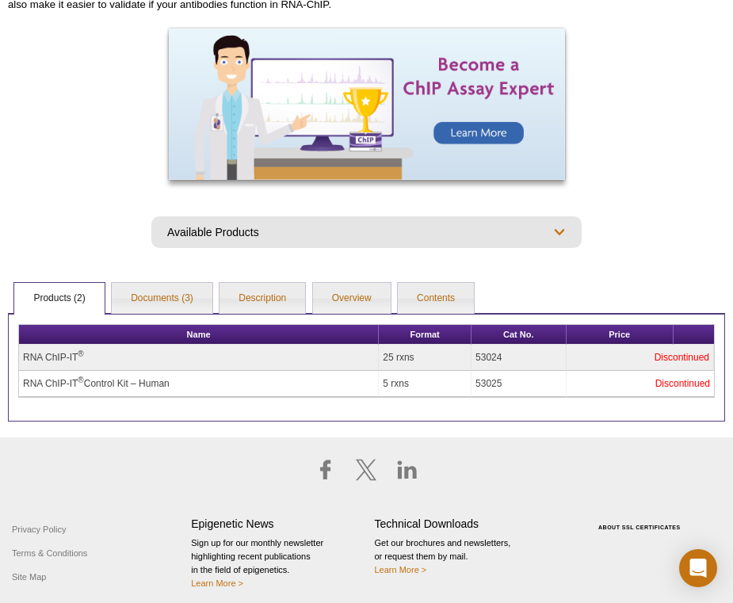
click at [499, 354] on td "53024" at bounding box center [519, 358] width 94 height 26
copy td "53024"
click at [494, 381] on td "53025" at bounding box center [519, 384] width 94 height 26
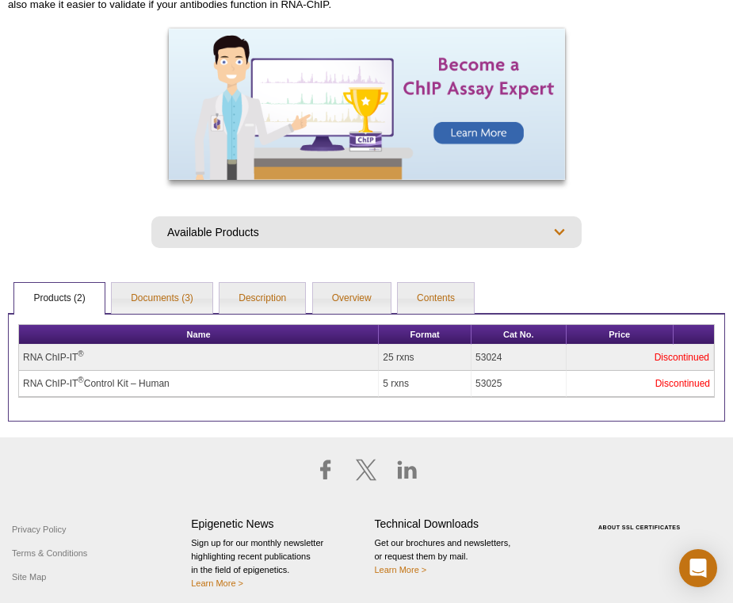
copy td "53025"
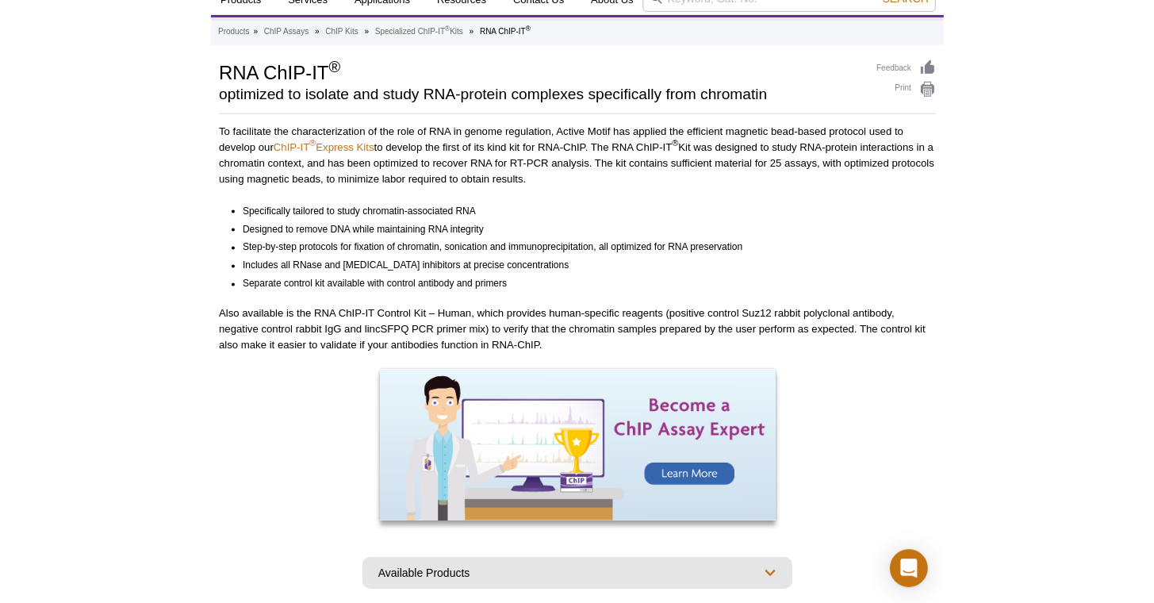
scroll to position [0, 0]
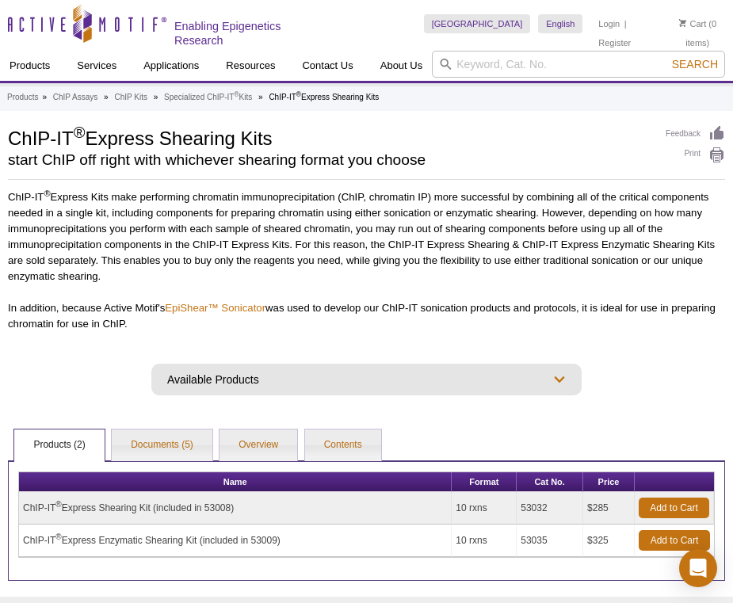
click at [534, 507] on td "53032" at bounding box center [550, 508] width 67 height 33
copy td "53032"
click at [532, 542] on td "53035" at bounding box center [550, 541] width 67 height 33
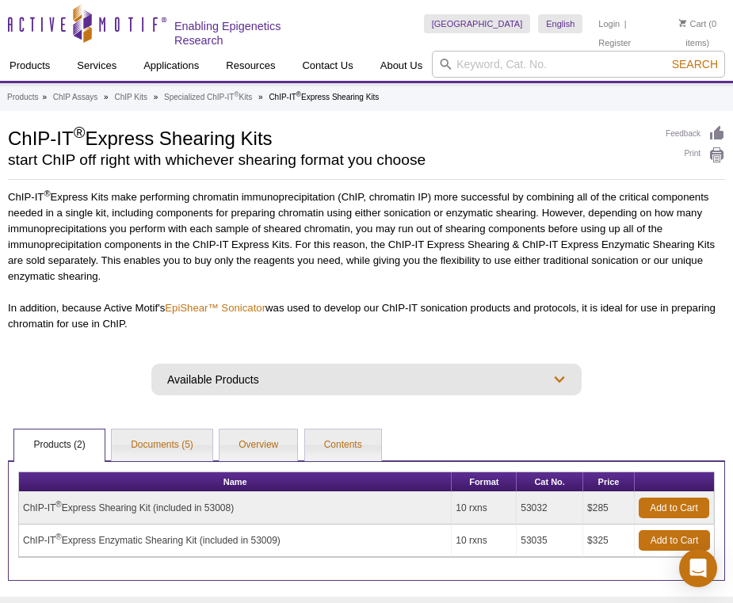
copy td "53035"
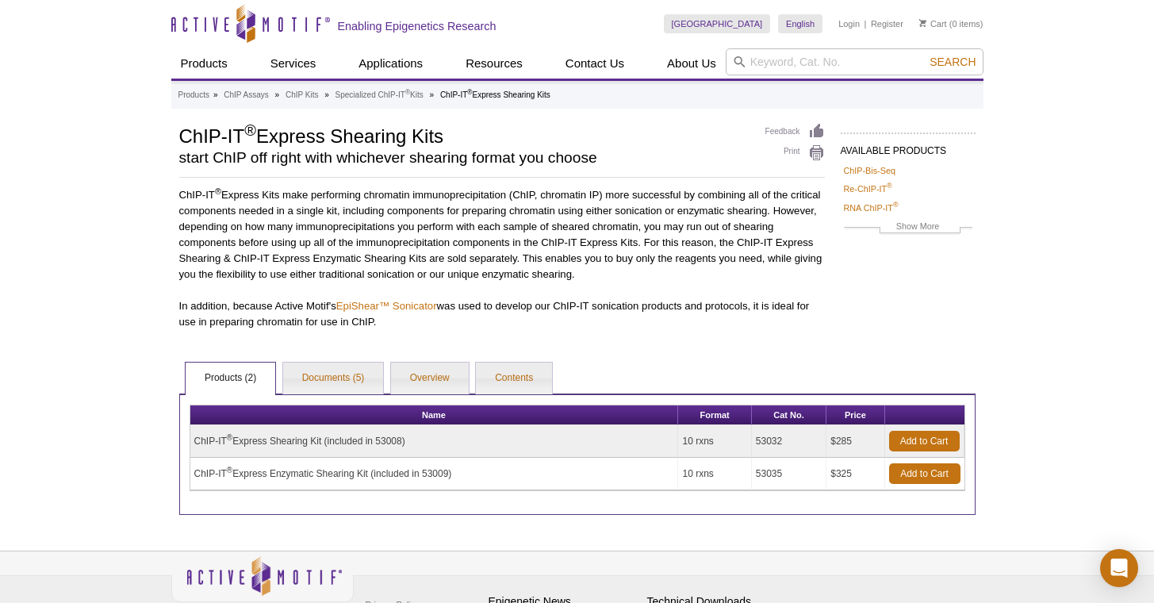
click at [435, 472] on td "ChIP-IT ® Express Enzymatic Shearing Kit (included in 53009)" at bounding box center [434, 473] width 488 height 33
